Goal: Obtain resource: Download file/media

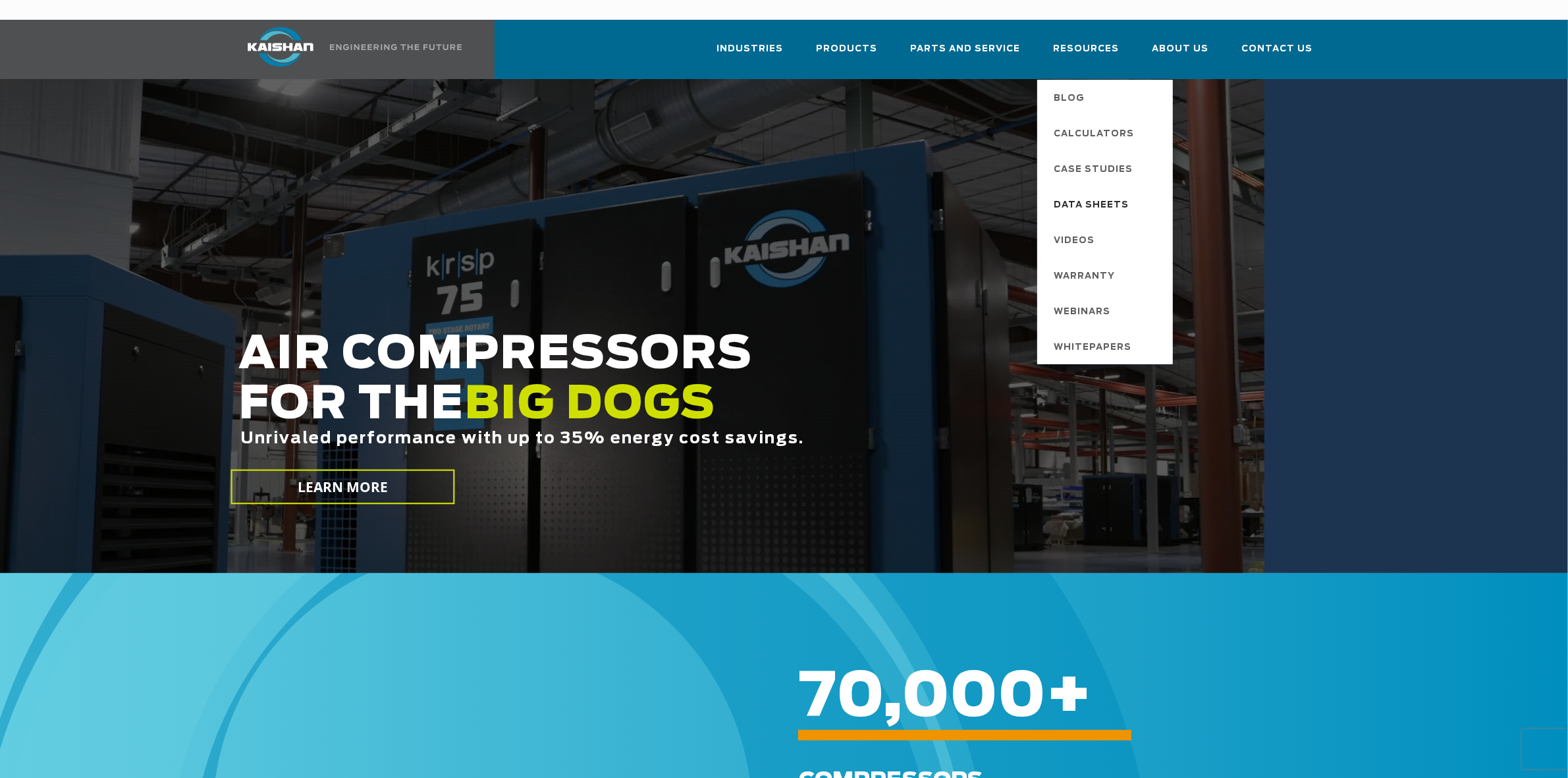
click at [1096, 194] on span "Data Sheets" at bounding box center [1092, 206] width 75 height 23
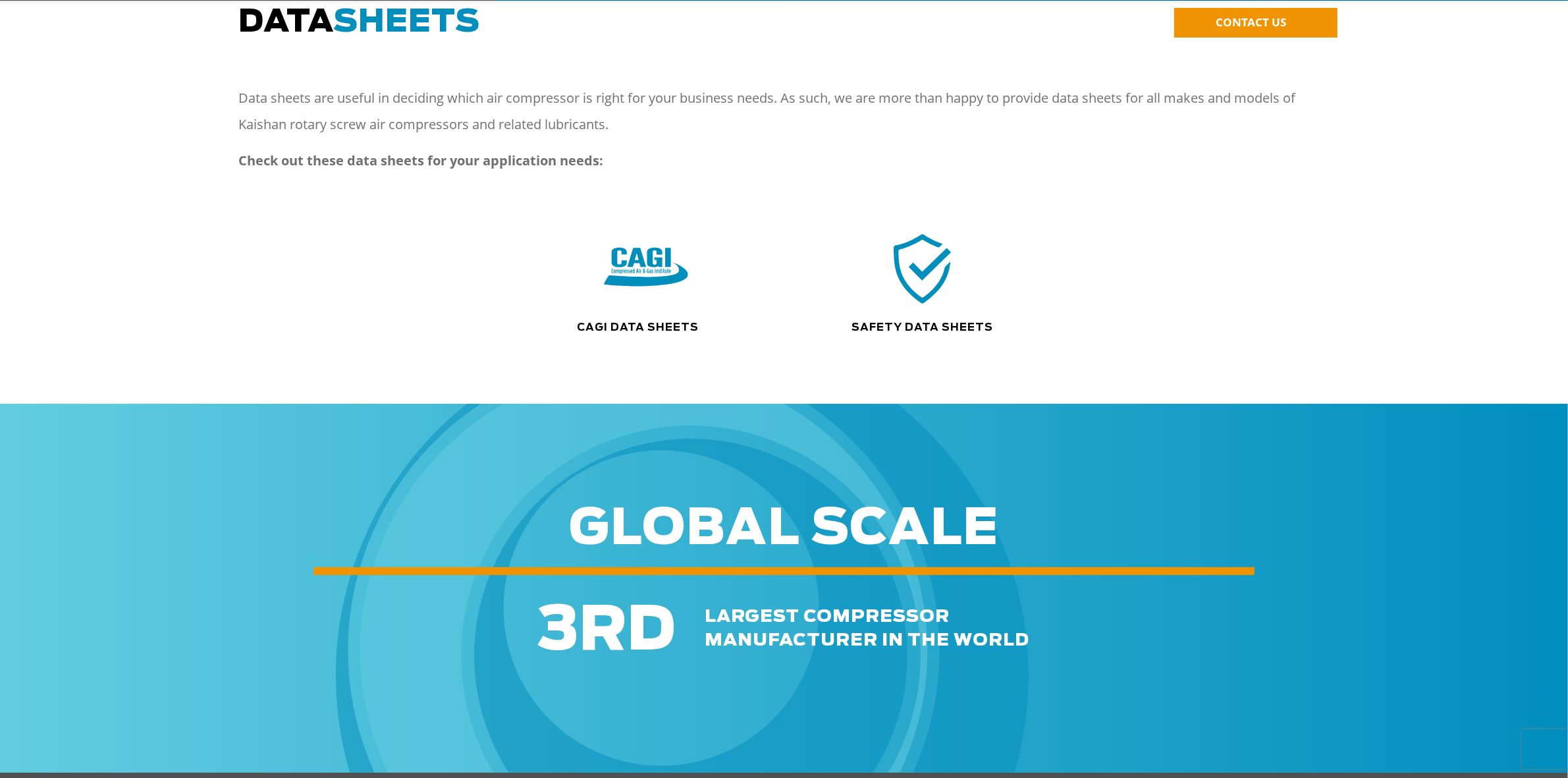
scroll to position [165, 0]
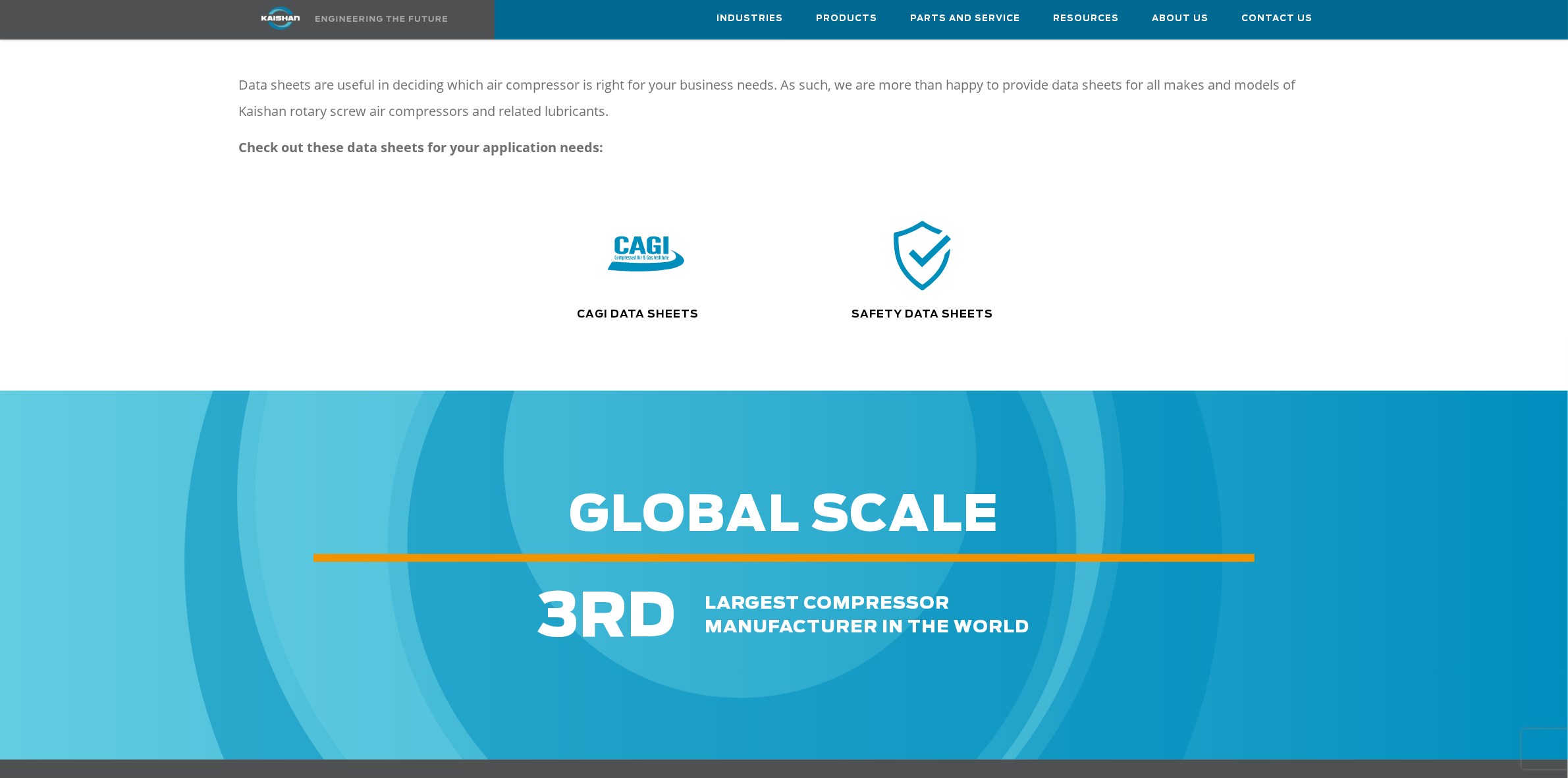
click at [658, 307] on div "CAGI Data Sheets" at bounding box center [646, 319] width 277 height 25
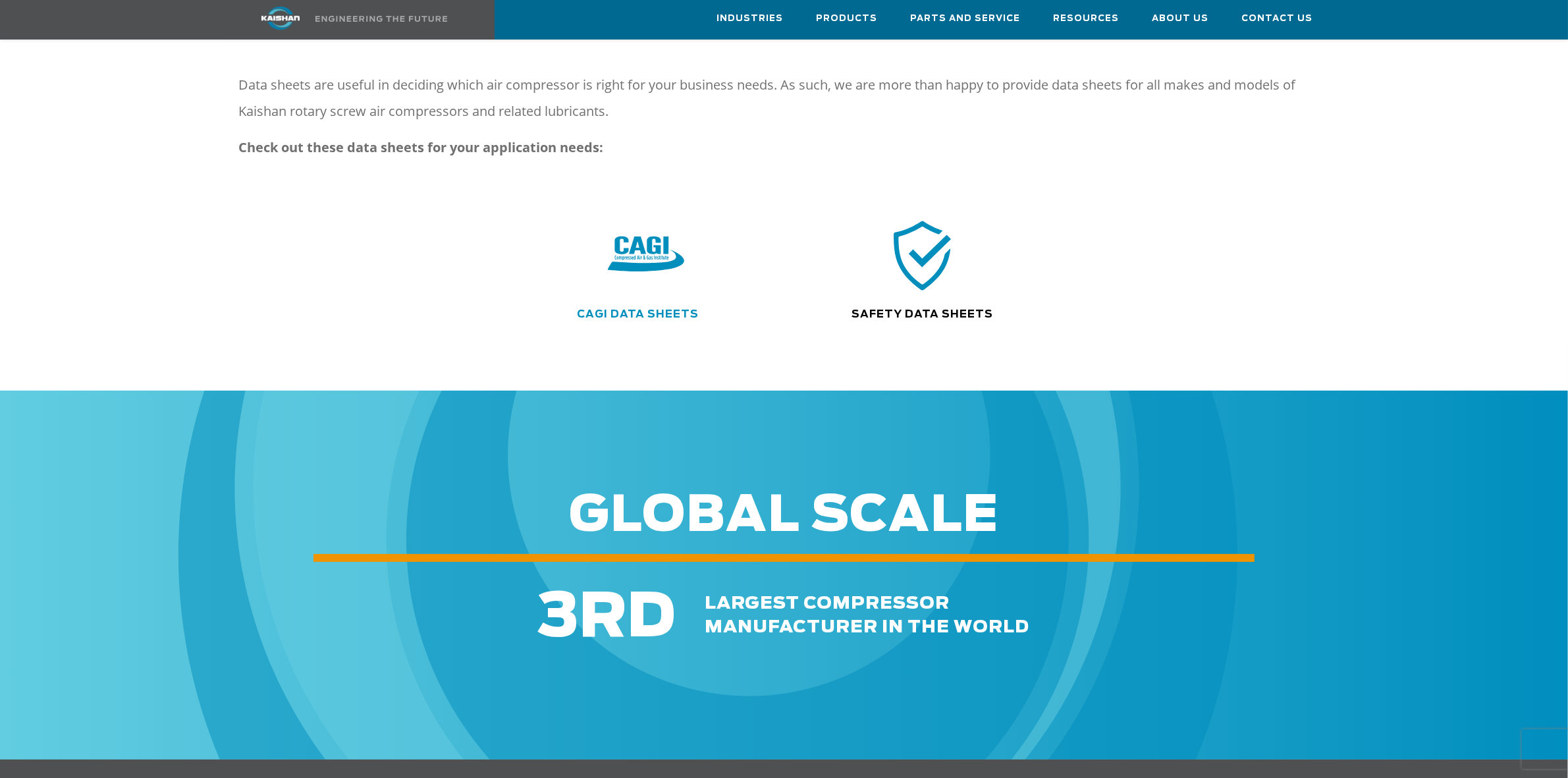
click at [656, 309] on link "CAGI Data Sheets" at bounding box center [638, 314] width 122 height 11
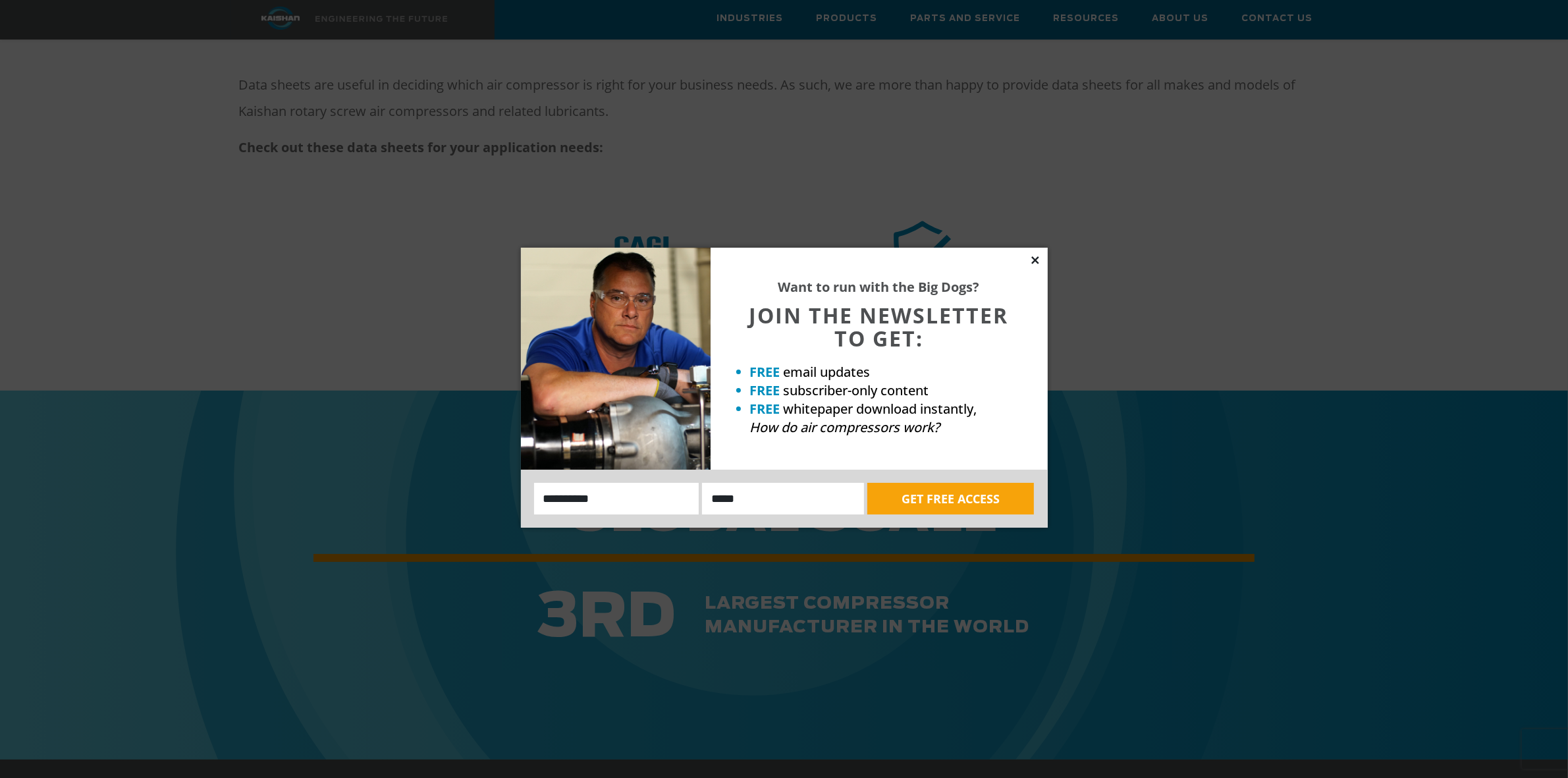
click at [1037, 259] on icon at bounding box center [1035, 260] width 12 height 12
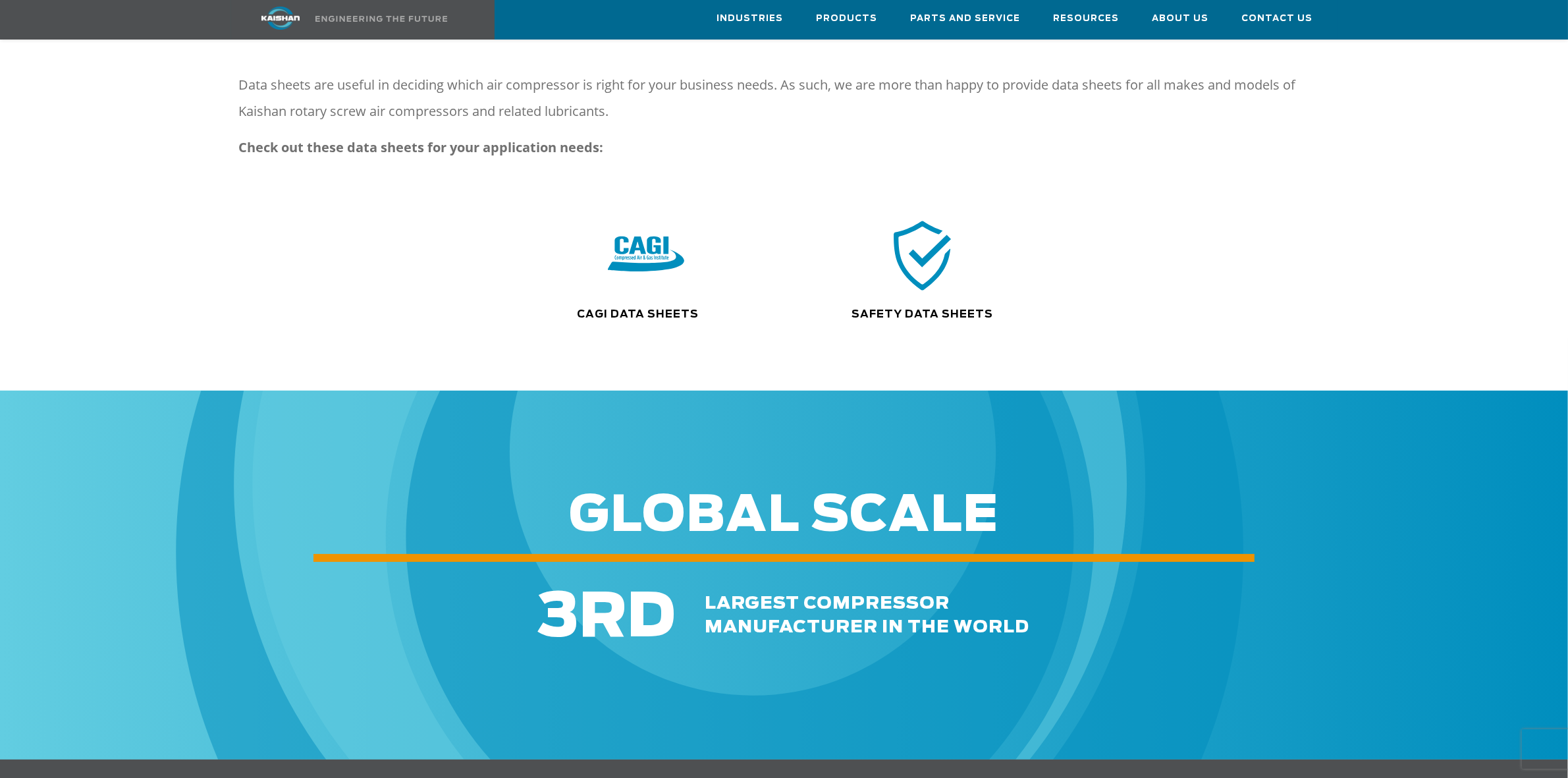
click at [950, 307] on h5 "Safety Data Sheets" at bounding box center [922, 314] width 203 height 15
click at [952, 309] on link "Safety Data Sheets" at bounding box center [922, 314] width 141 height 11
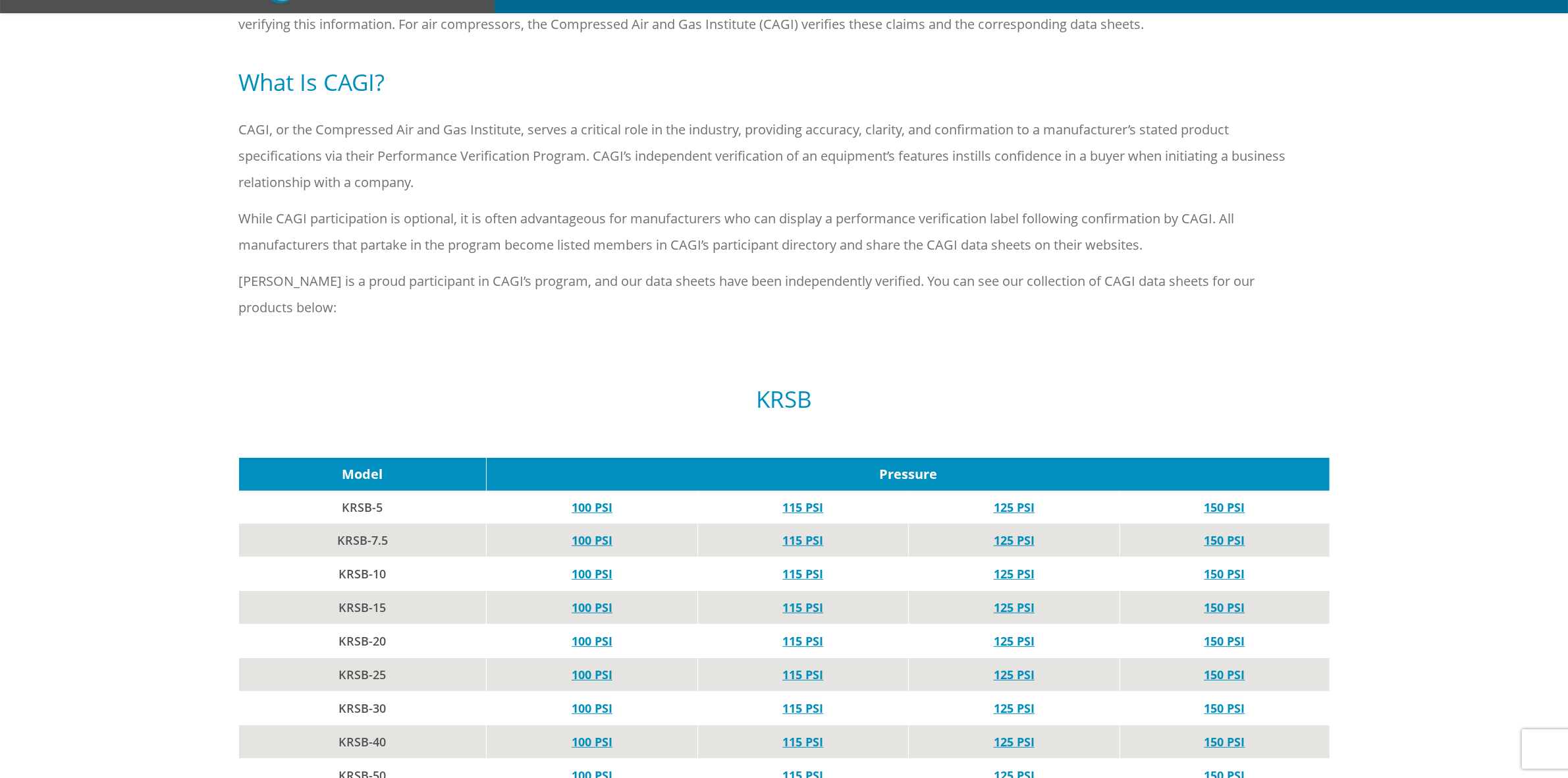
scroll to position [412, 0]
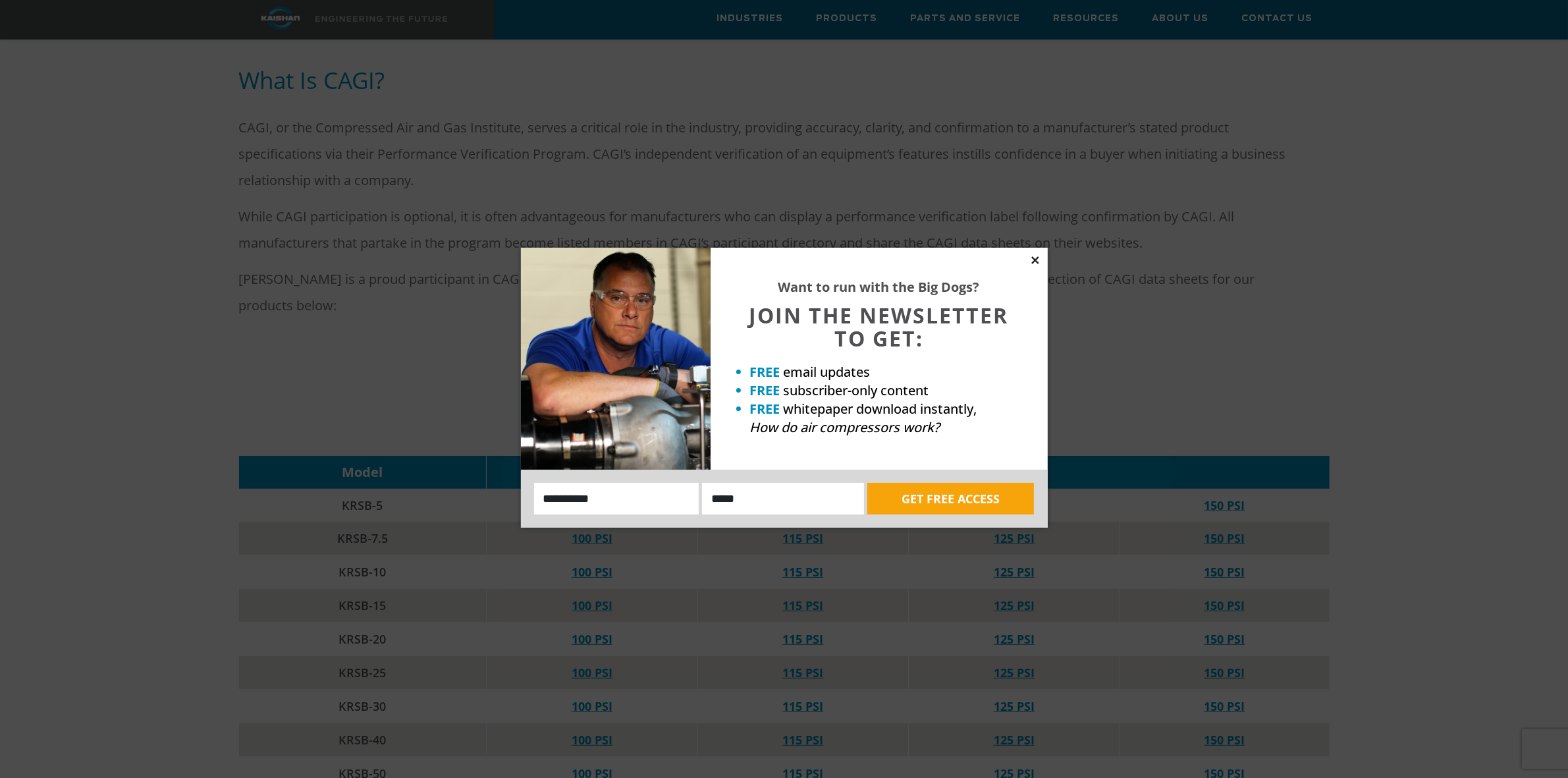
click at [1036, 262] on icon at bounding box center [1035, 260] width 12 height 12
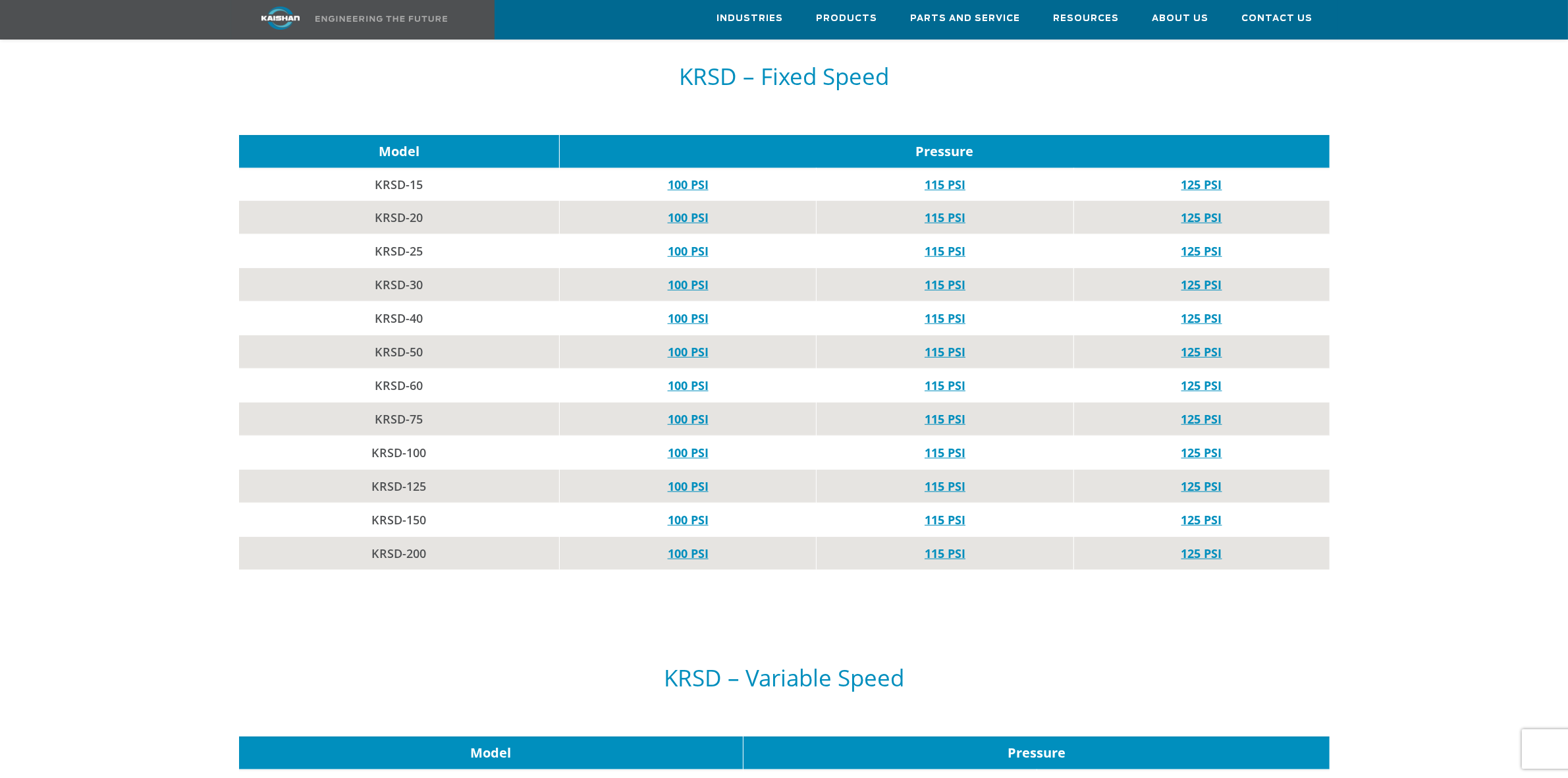
scroll to position [1235, 0]
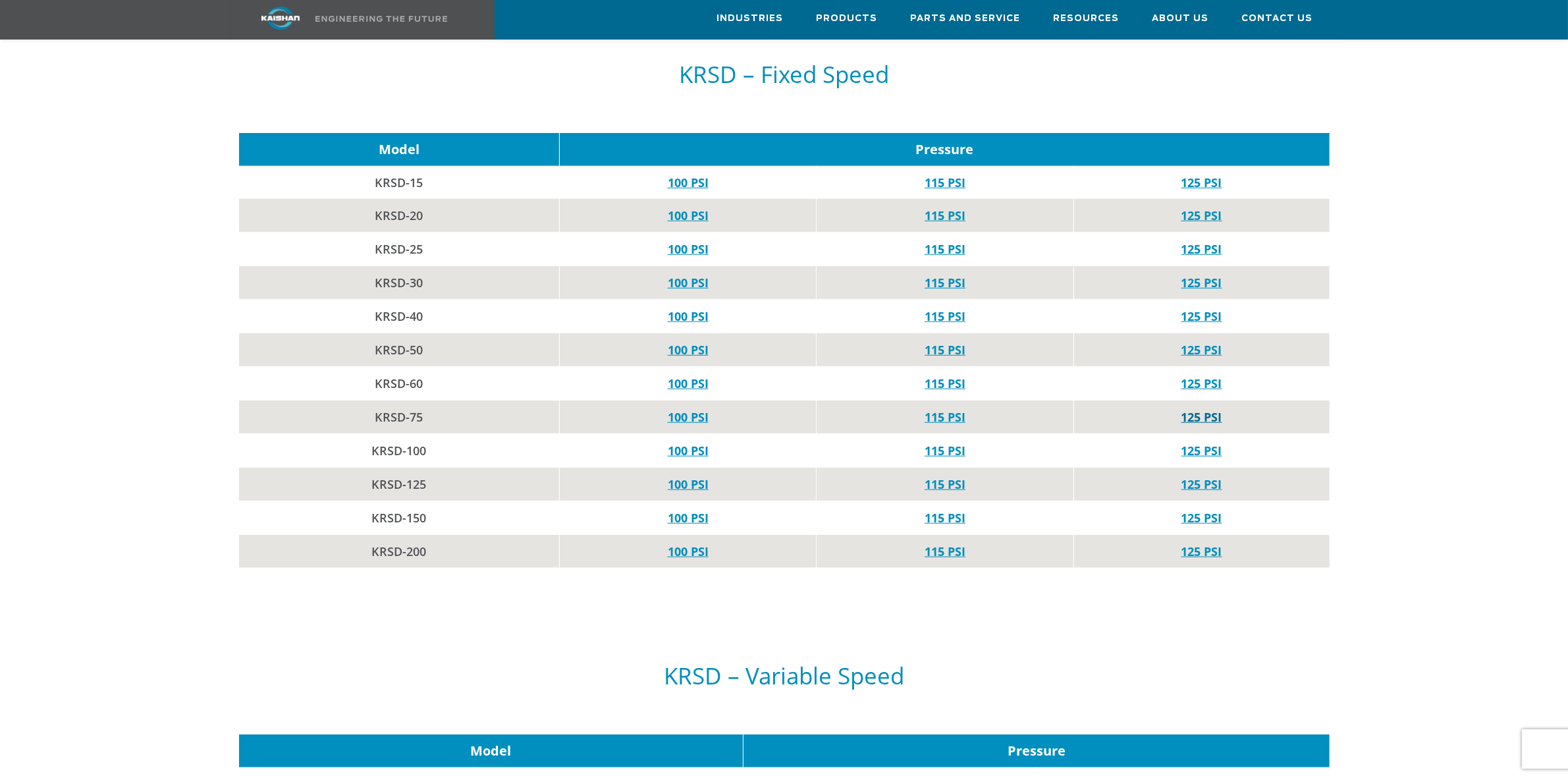
click at [1205, 409] on link "125 PSI" at bounding box center [1201, 417] width 41 height 16
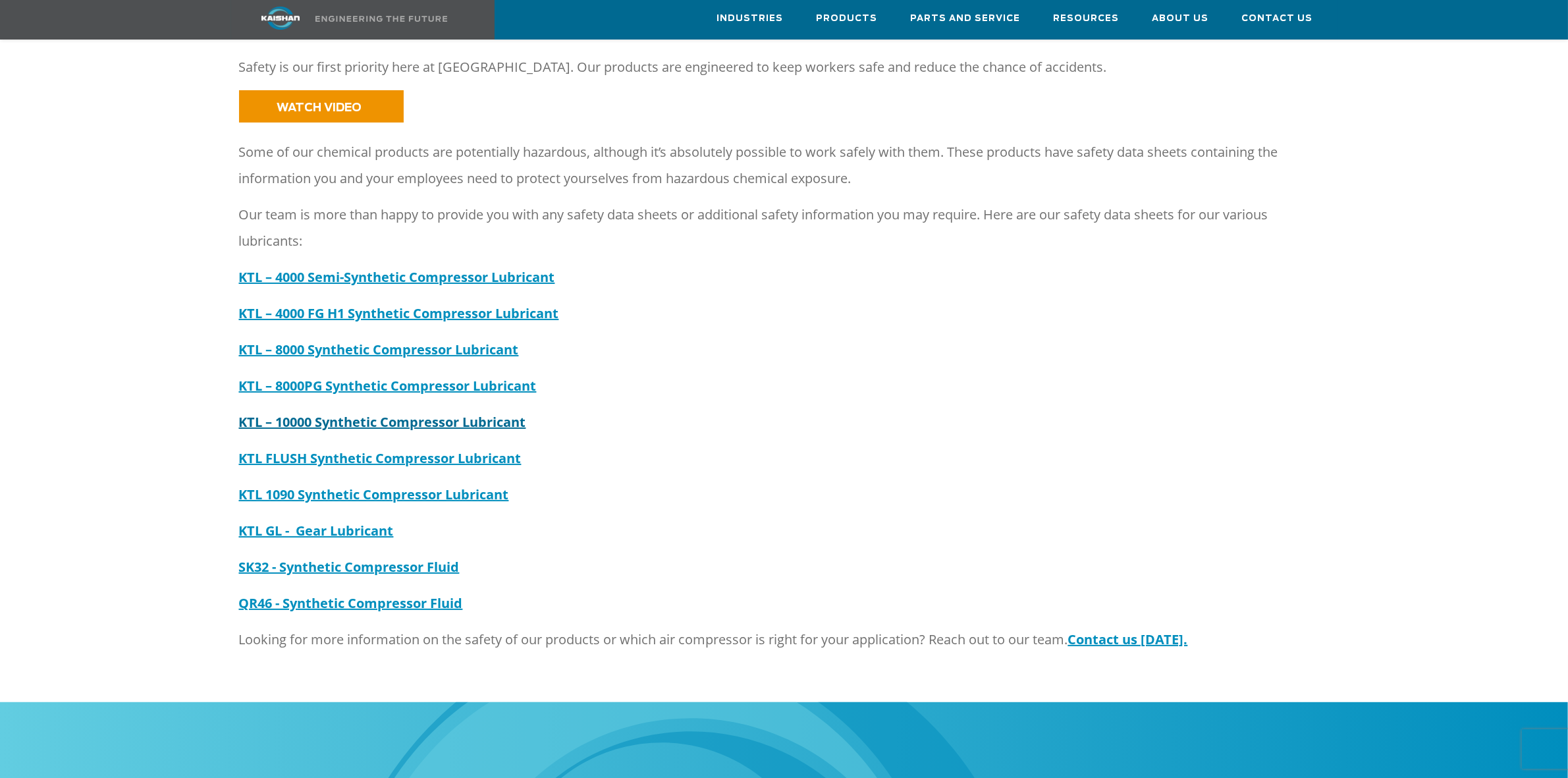
scroll to position [82, 0]
